Goal: Transaction & Acquisition: Purchase product/service

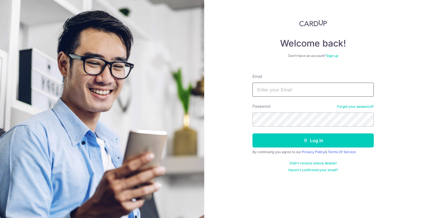
type input "[EMAIL_ADDRESS][DOMAIN_NAME]"
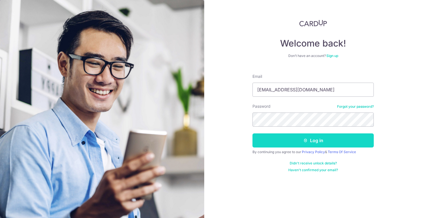
click at [297, 137] on button "Log in" at bounding box center [312, 140] width 121 height 14
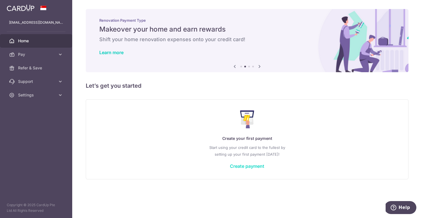
click at [258, 167] on link "Create payment" at bounding box center [247, 166] width 34 height 6
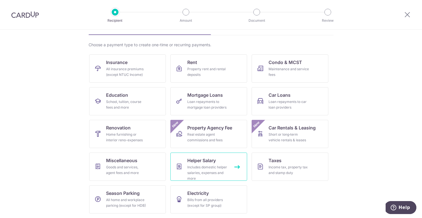
scroll to position [34, 0]
click at [279, 174] on div "Income tax, property tax and stamp duty" at bounding box center [288, 169] width 41 height 11
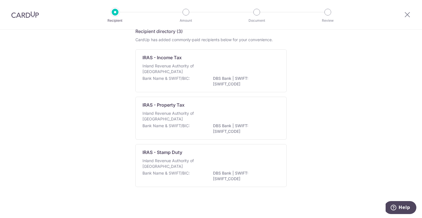
scroll to position [3, 0]
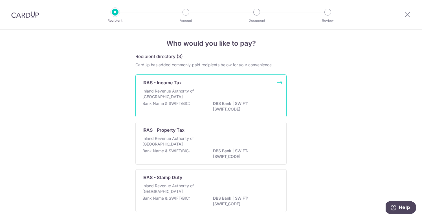
click at [238, 85] on div "IRAS - Income Tax" at bounding box center [207, 82] width 130 height 7
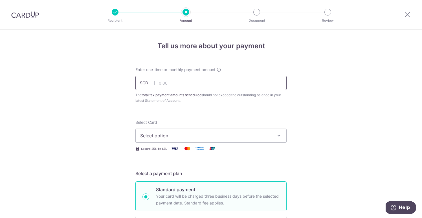
click at [227, 83] on input "text" at bounding box center [210, 83] width 151 height 14
paste input "630.75"
type input "630.75"
click at [160, 132] on span "Select option" at bounding box center [205, 135] width 131 height 7
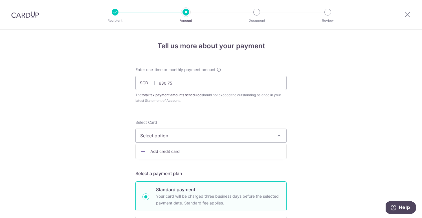
click at [162, 151] on span "Add credit card" at bounding box center [215, 152] width 131 height 6
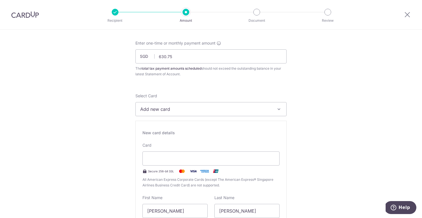
scroll to position [42, 0]
